Goal: Task Accomplishment & Management: Use online tool/utility

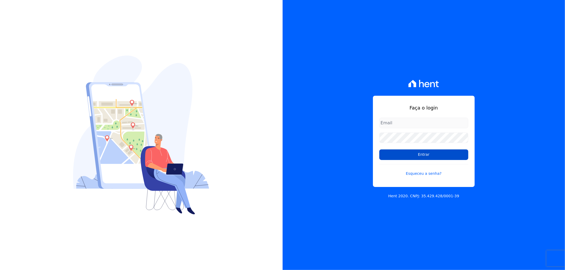
type input "[EMAIL_ADDRESS][DOMAIN_NAME]"
click at [420, 154] on input "Entrar" at bounding box center [423, 155] width 89 height 11
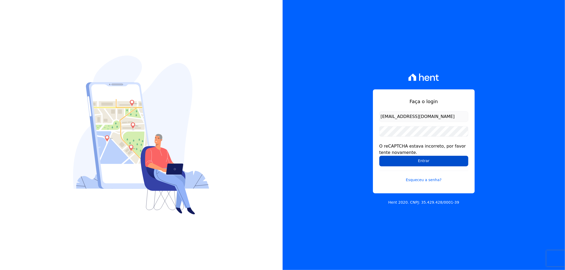
click at [395, 165] on input "Entrar" at bounding box center [423, 161] width 89 height 11
click at [425, 161] on input "Entrar" at bounding box center [423, 161] width 89 height 11
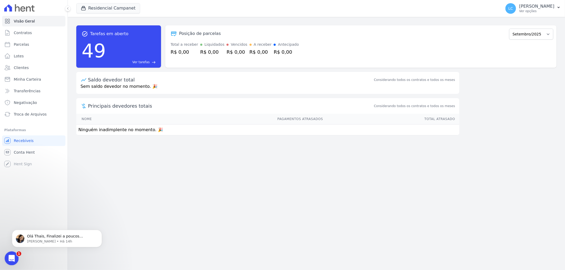
click at [11, 257] on icon "Abertura do Messenger da Intercom" at bounding box center [11, 258] width 9 height 9
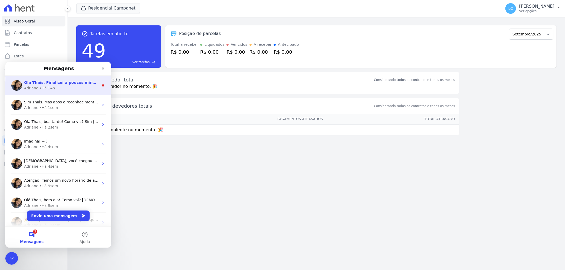
click at [47, 91] on div "Olá Thais, Finalizei a poucos minutos a reunião. Vi que deu certo realizar o ca…" at bounding box center [58, 85] width 106 height 20
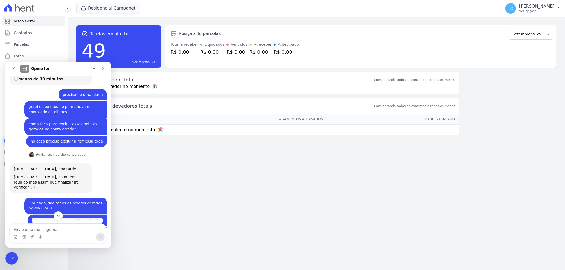
scroll to position [142, 0]
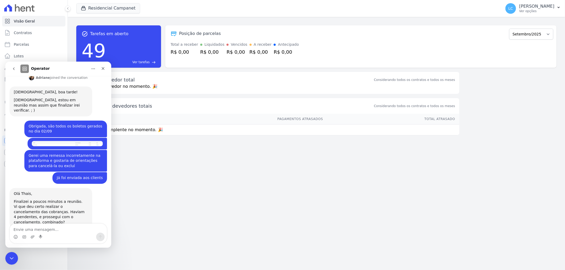
click at [26, 229] on textarea "Envie uma mensagem..." at bounding box center [58, 228] width 97 height 9
click at [206, 206] on div "task_alt Tarefas em aberto 49 Ver tarefas east Posição de parcelas Outubro/2022…" at bounding box center [316, 144] width 497 height 254
drag, startPoint x: 68, startPoint y: 66, endPoint x: 98, endPoint y: 68, distance: 30.6
click at [71, 66] on div "Operator" at bounding box center [53, 68] width 67 height 8
click at [104, 69] on icon "Fechar" at bounding box center [103, 68] width 3 height 3
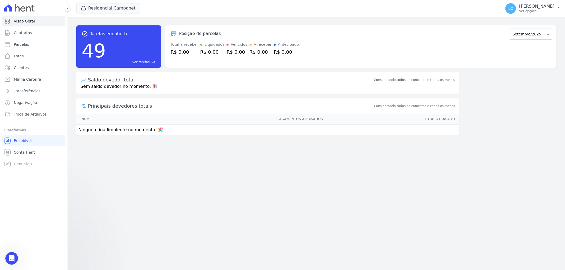
scroll to position [142, 0]
